Goal: Find specific page/section: Find specific page/section

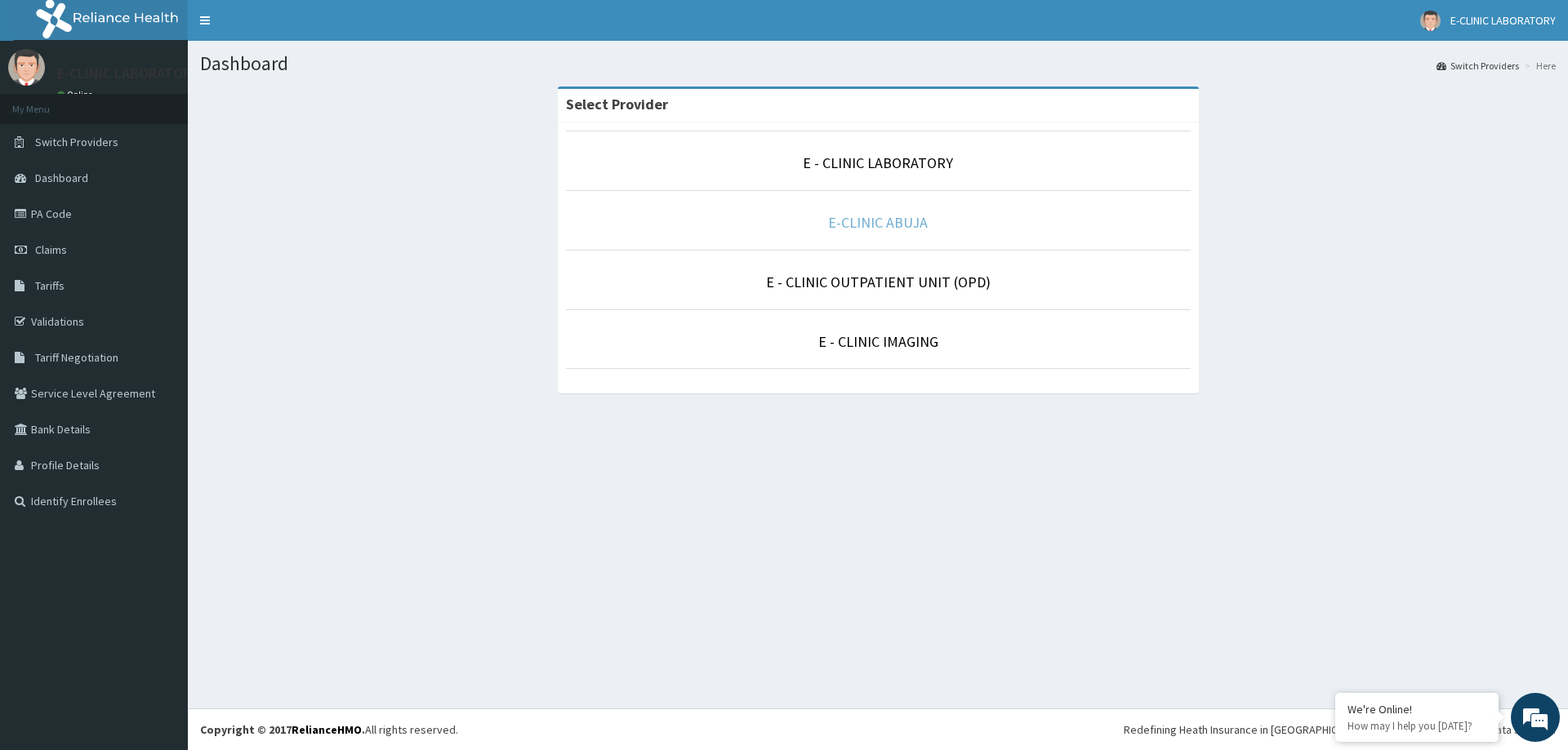
click at [875, 228] on link "E-CLINIC ABUJA" at bounding box center [878, 222] width 100 height 19
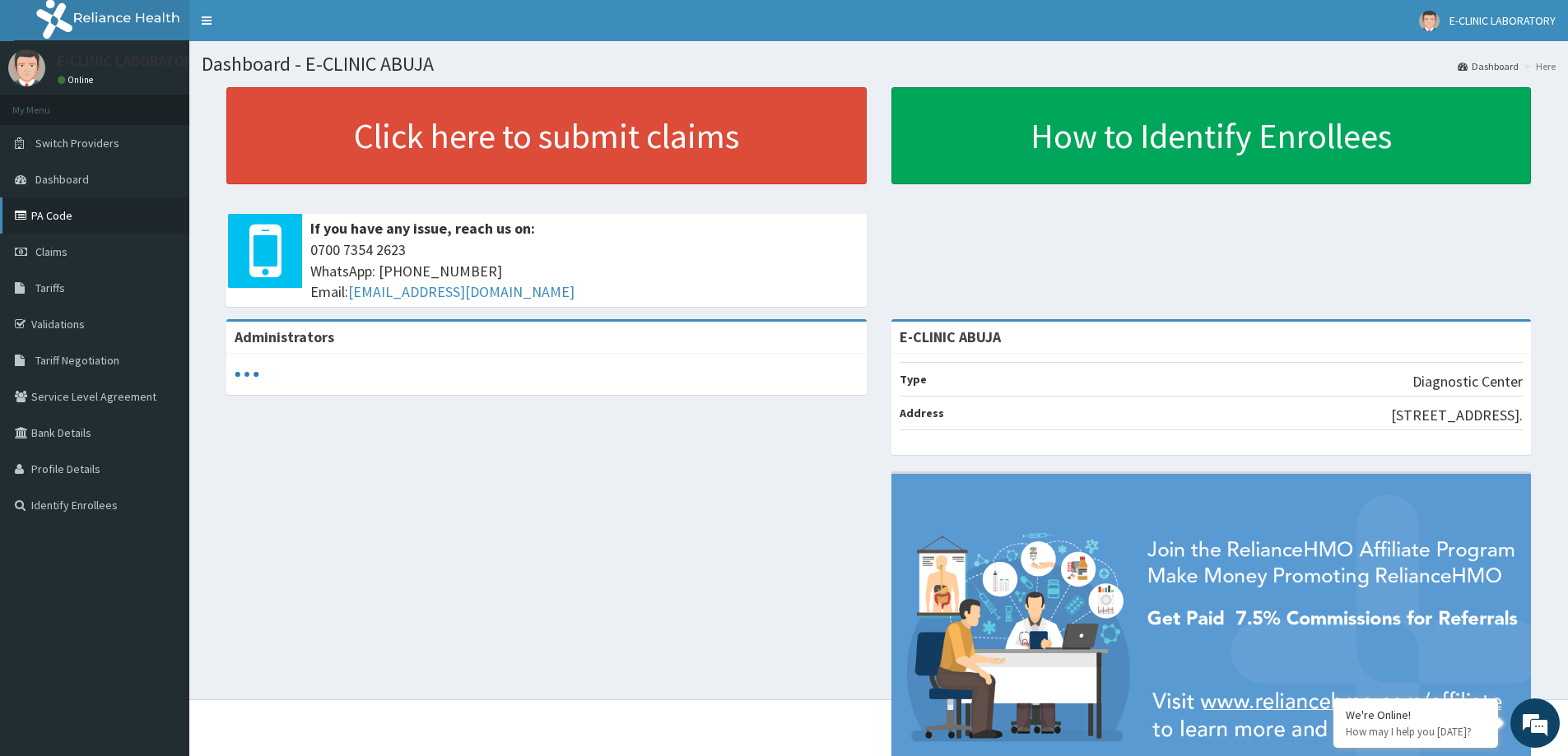
click at [58, 224] on link "PA Code" at bounding box center [94, 216] width 190 height 36
